Goal: Task Accomplishment & Management: Complete application form

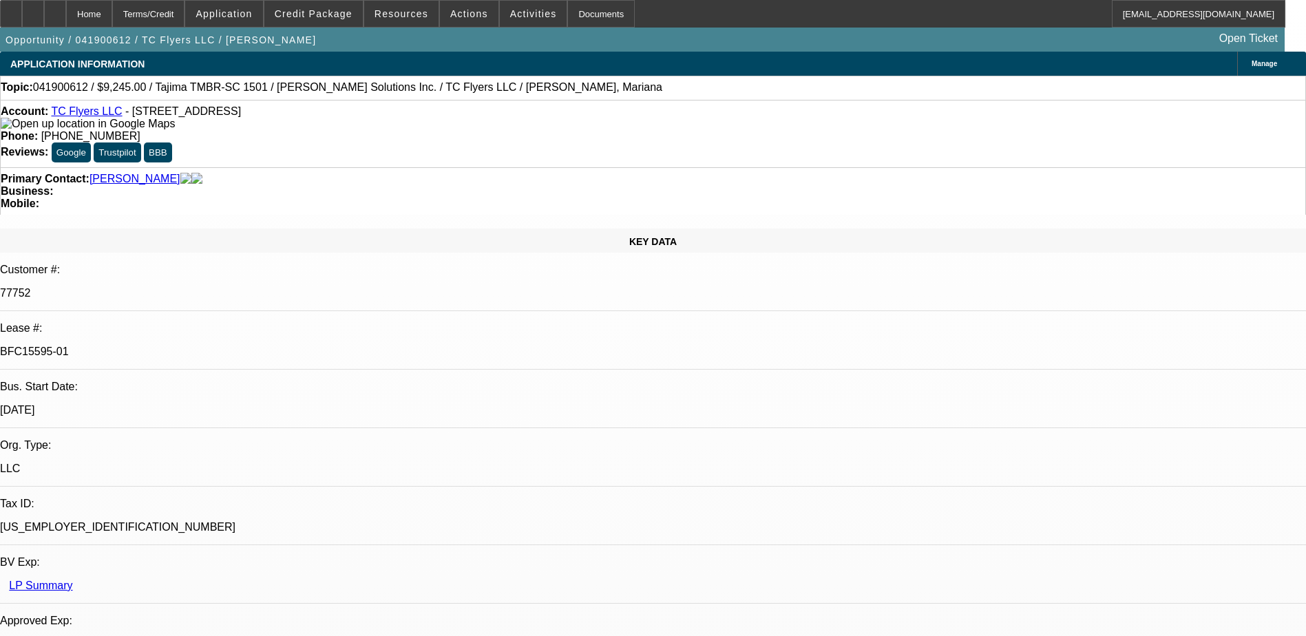
select select "0"
select select "2"
select select "0"
select select "2"
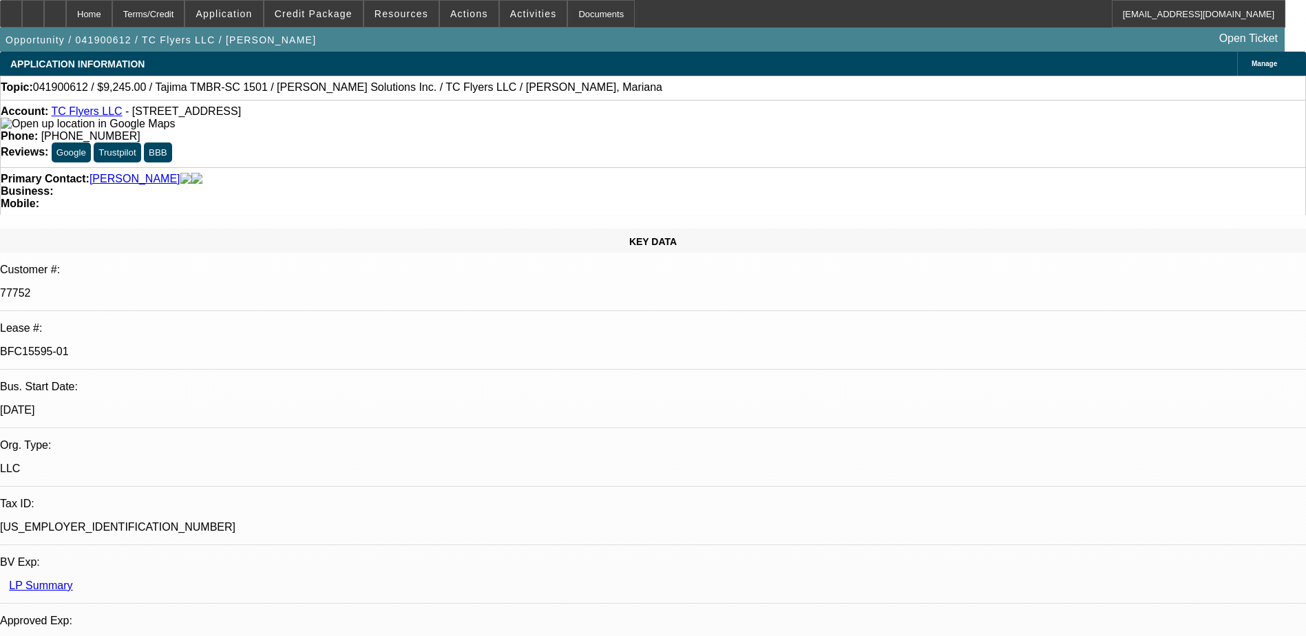
select select "0.1"
select select "0"
select select "2"
select select "0.1"
select select "0"
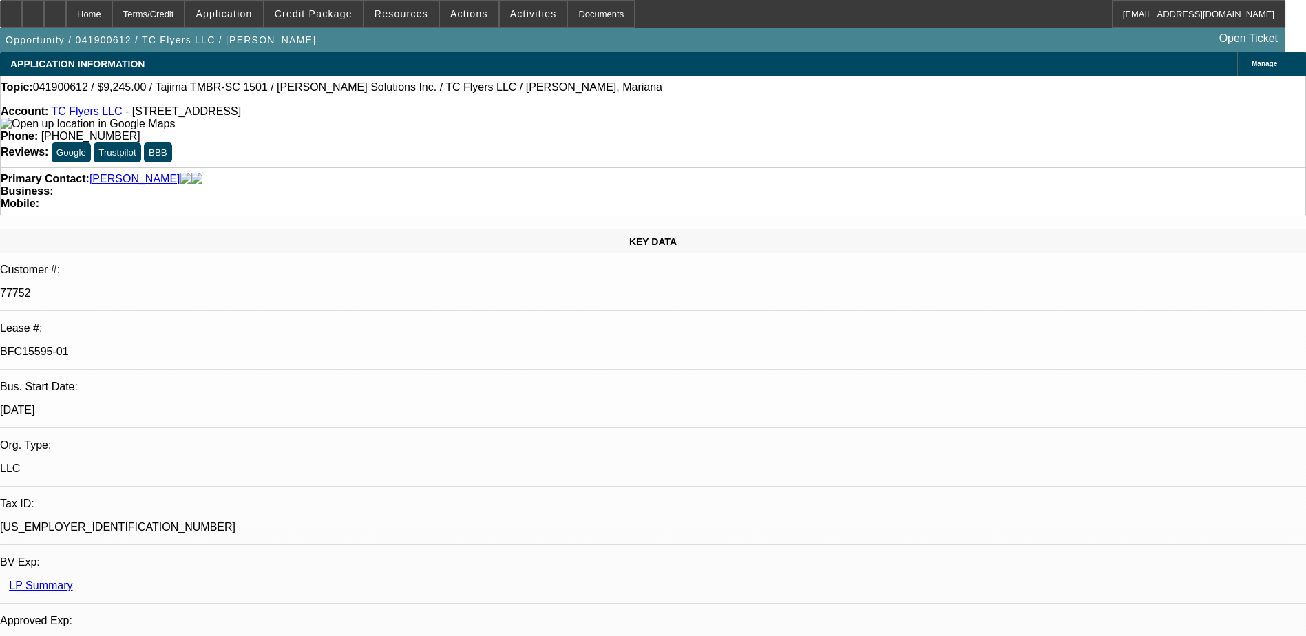
select select "0"
select select "0.1"
select select "1"
select select "2"
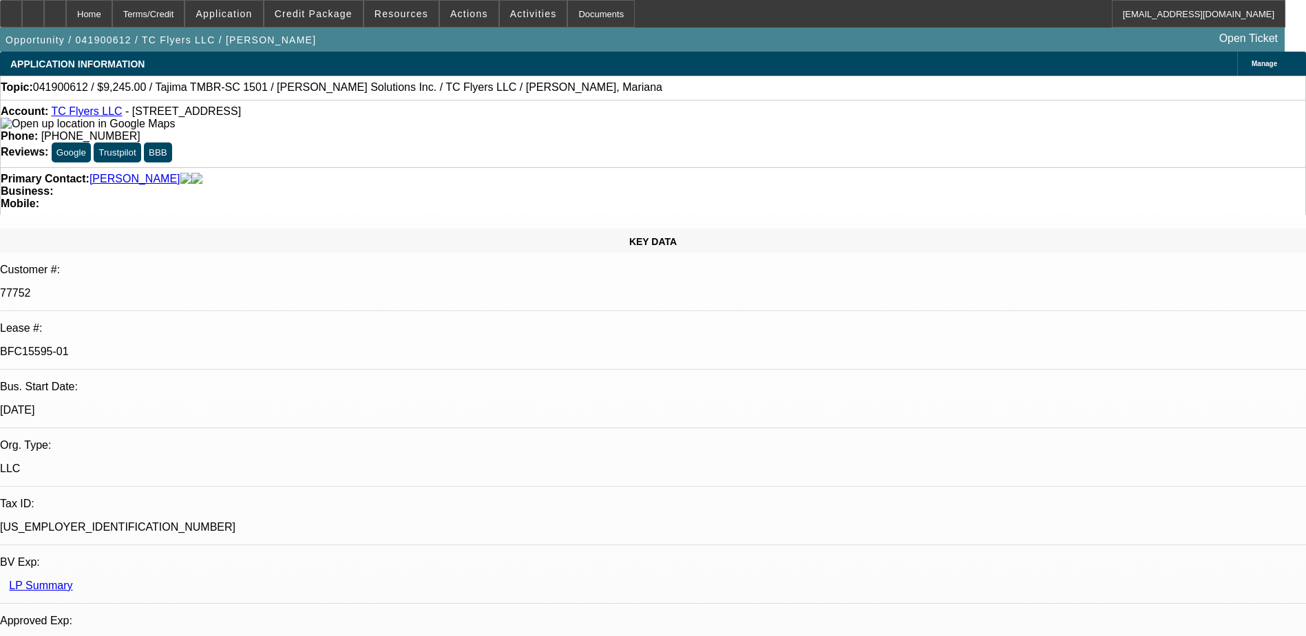
select select "1"
select select "2"
select select "4"
select select "1"
select select "2"
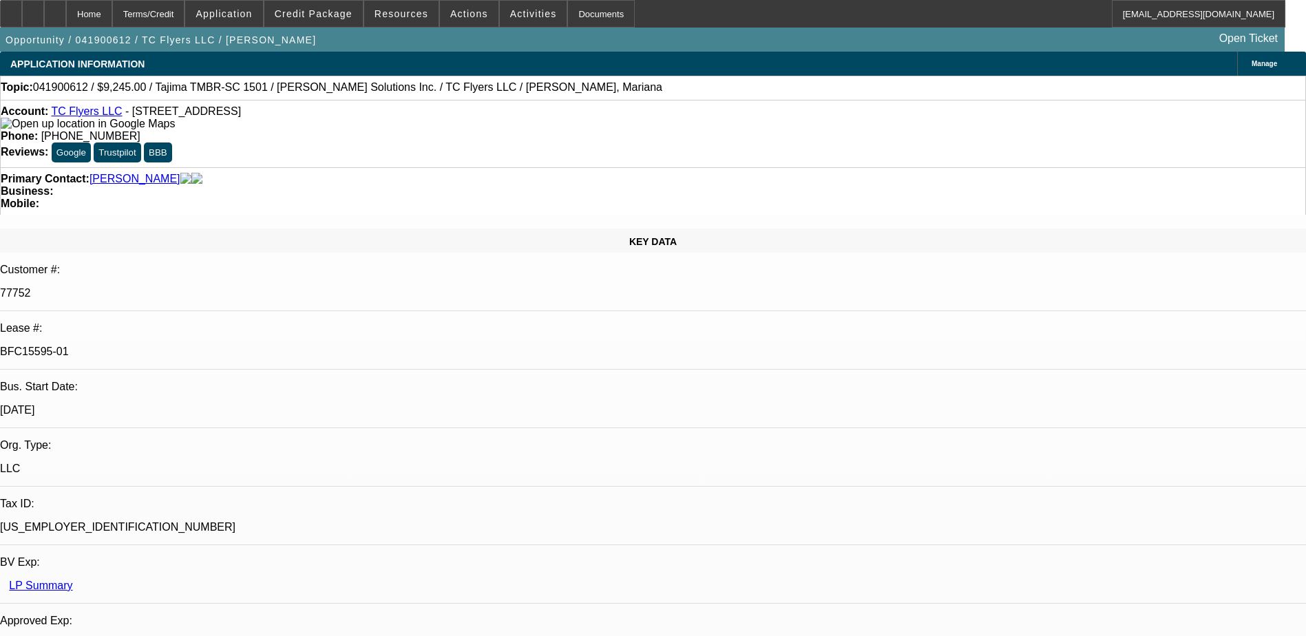
select select "4"
select select "1"
select select "2"
select select "4"
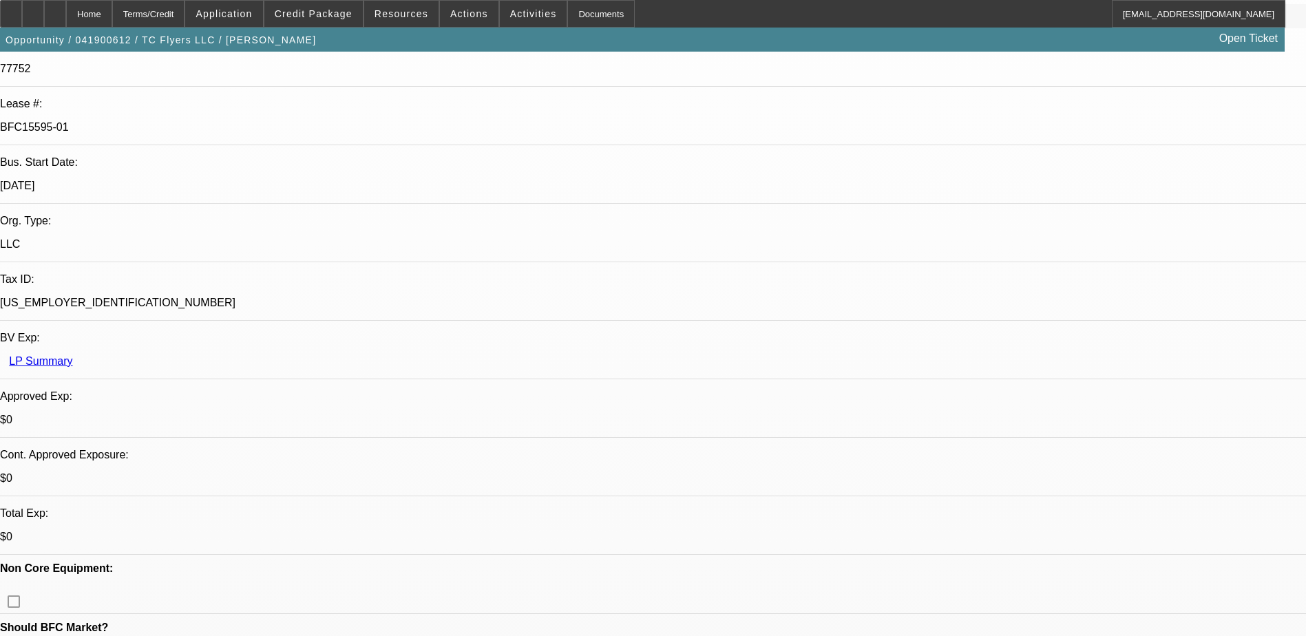
scroll to position [413, 0]
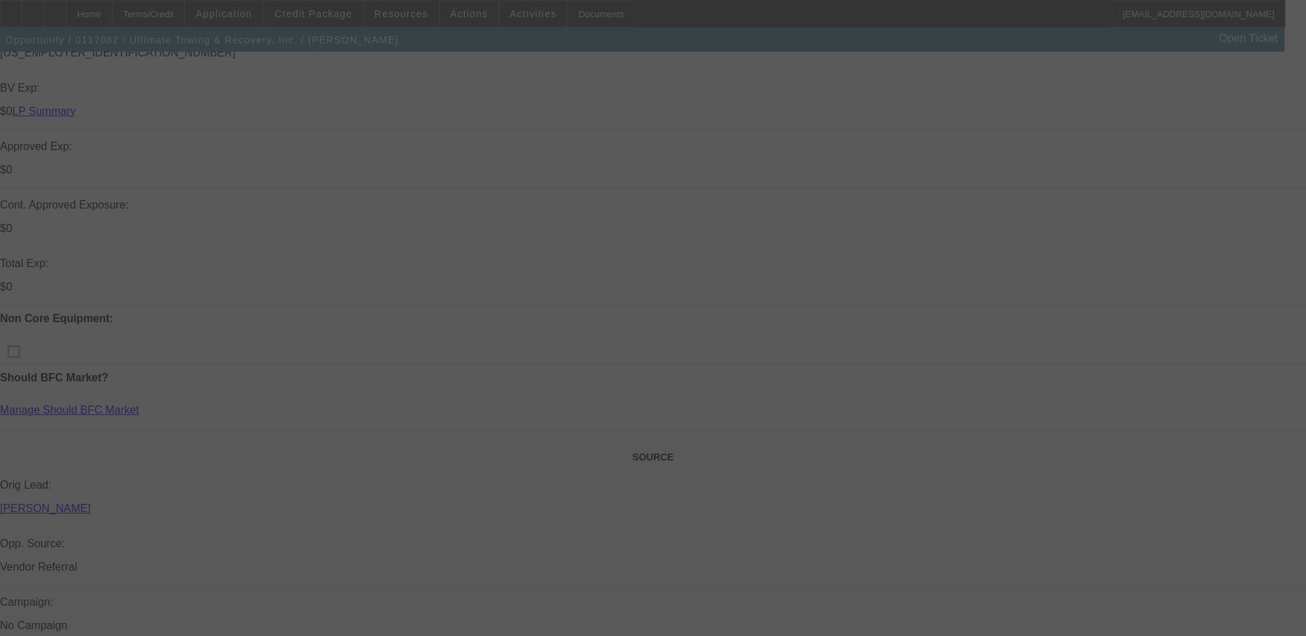
scroll to position [482, 0]
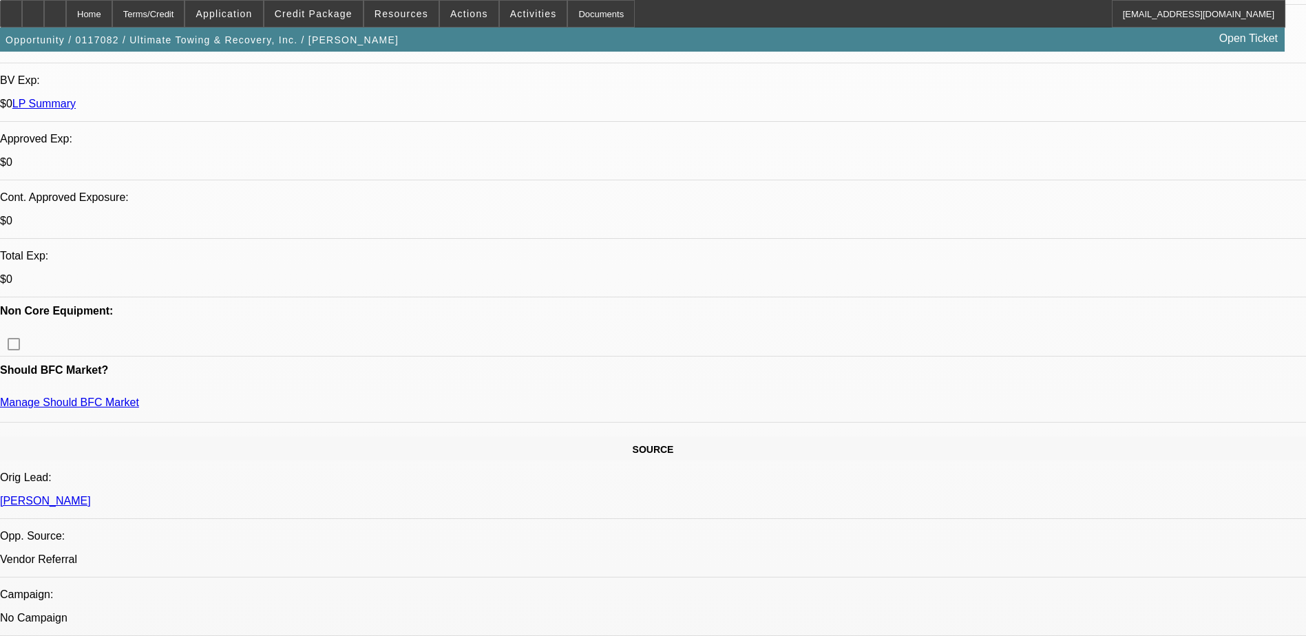
select select "0"
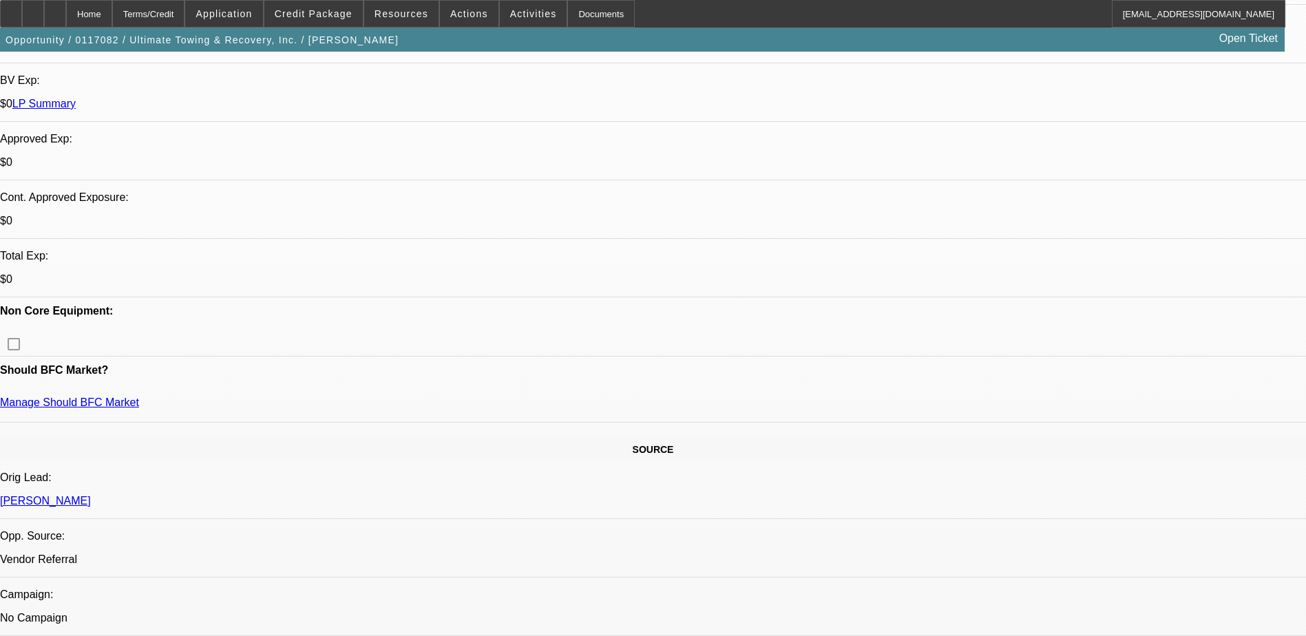
select select "0"
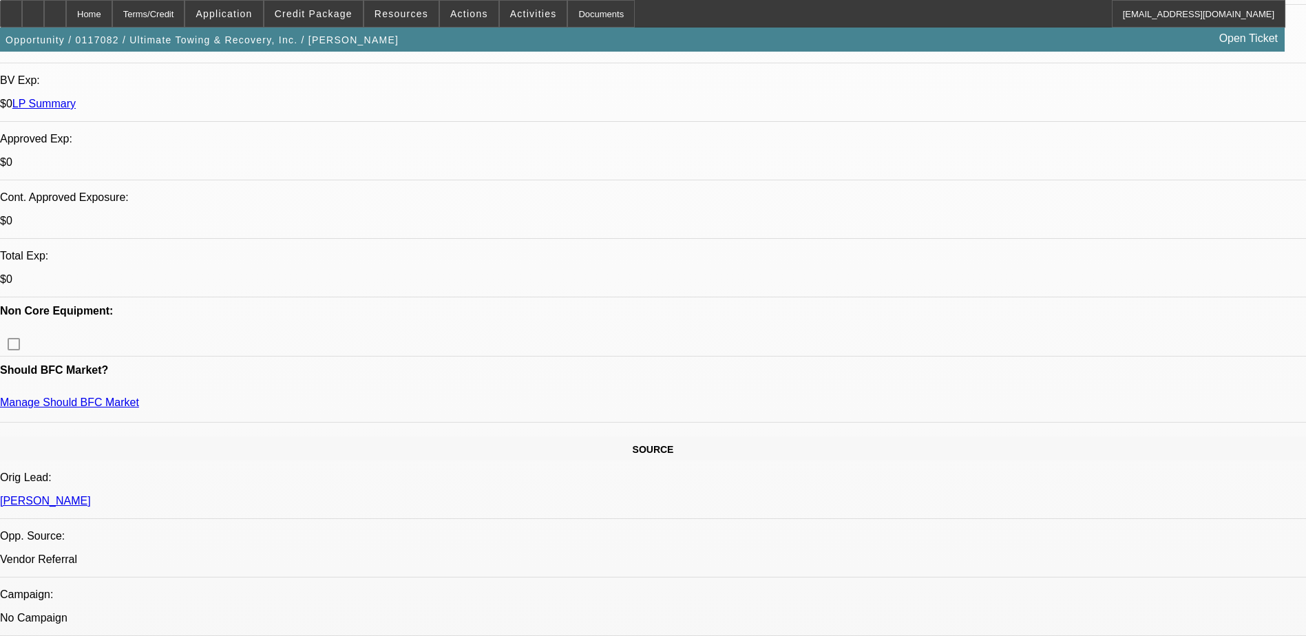
select select "0"
select select "1"
select select "2"
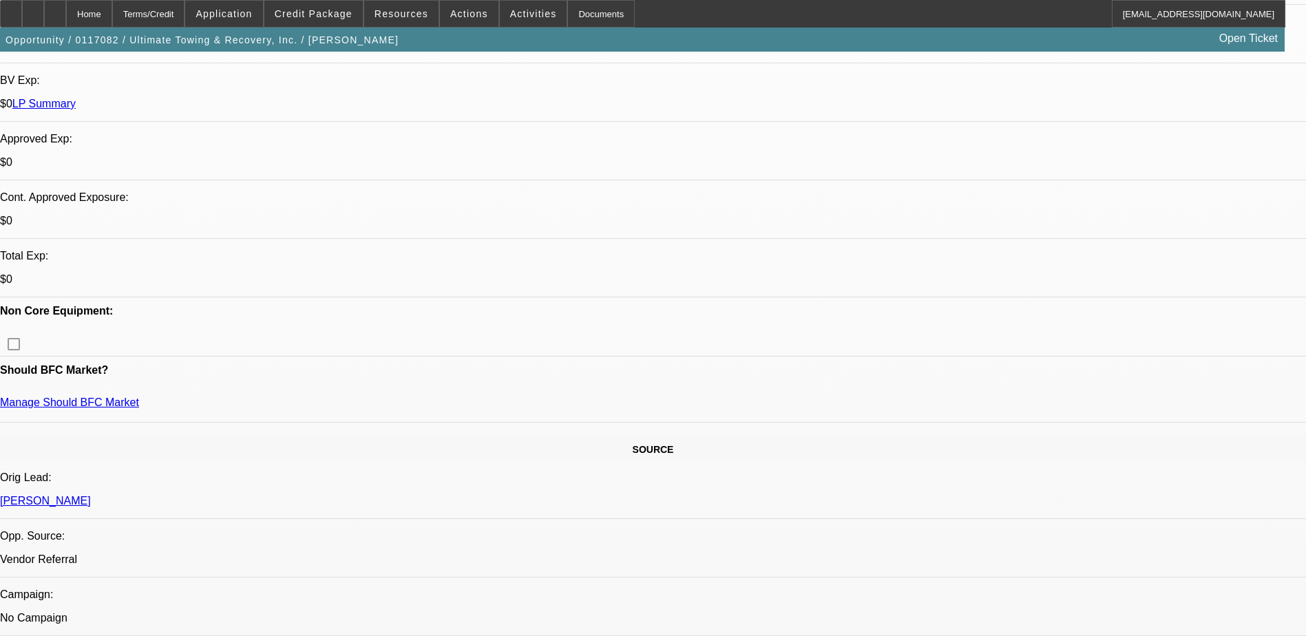
select select "1"
select select "2"
select select "1"
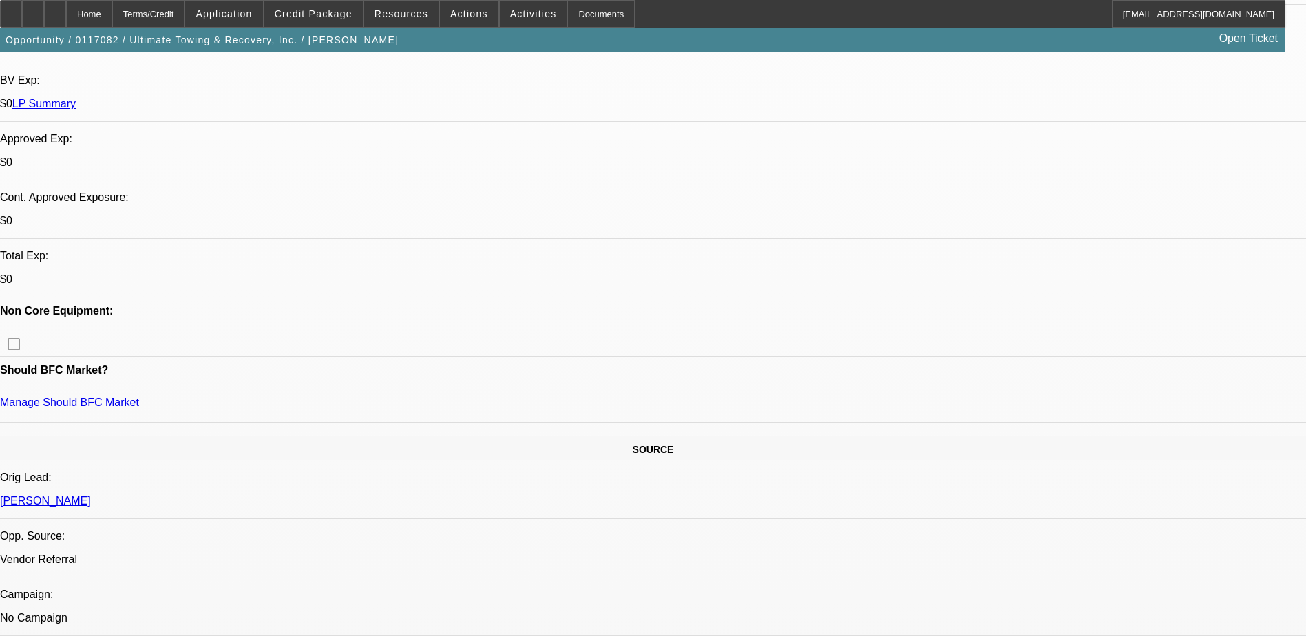
select select "2"
select select "1"
select select "2"
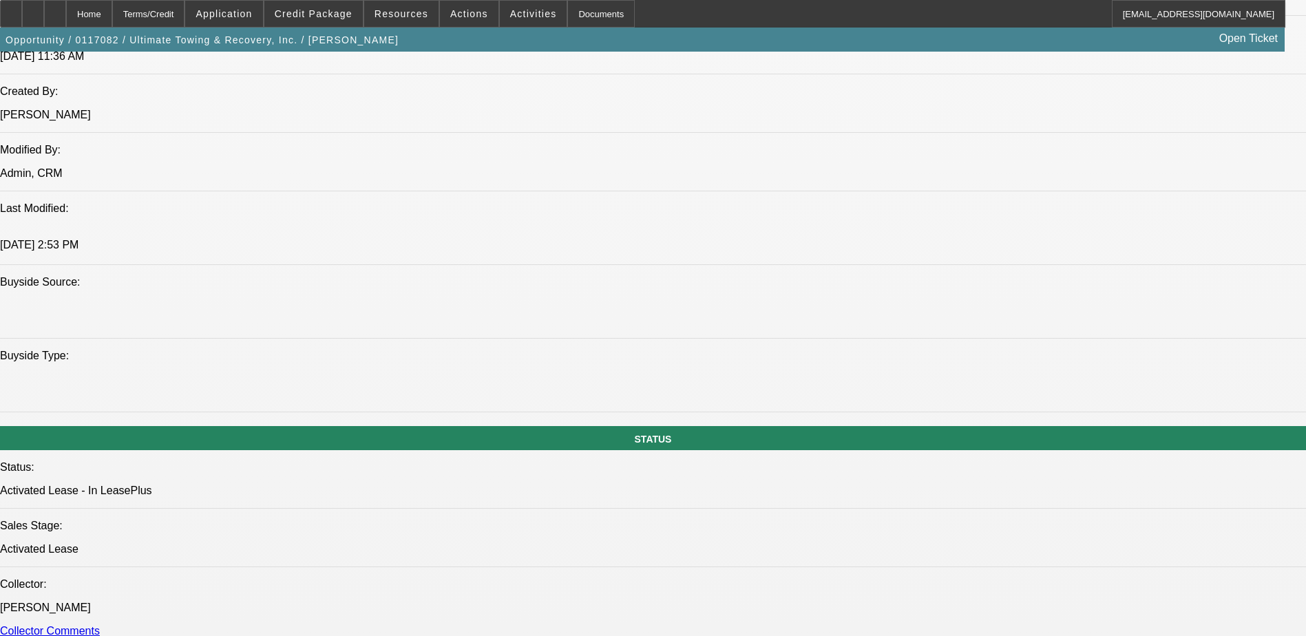
scroll to position [1239, 0]
